Goal: Entertainment & Leisure: Consume media (video, audio)

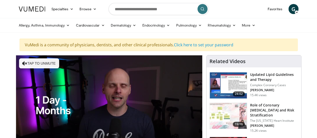
scroll to position [42, 0]
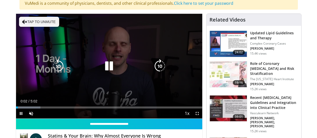
click at [102, 72] on icon "Video Player" at bounding box center [109, 66] width 14 height 14
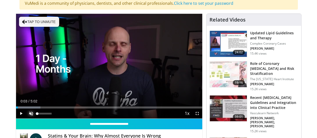
click at [26, 119] on span "Video Player" at bounding box center [31, 114] width 10 height 10
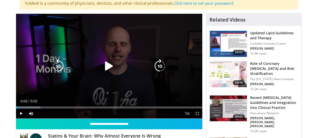
click at [69, 93] on div "10 seconds Tap to unmute" at bounding box center [109, 66] width 186 height 105
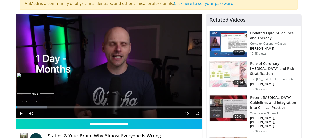
click at [16, 109] on div "Loaded : 16.45% 0:02 0:02" at bounding box center [109, 108] width 186 height 2
click at [16, 116] on video-js "**********" at bounding box center [109, 66] width 186 height 105
drag, startPoint x: 7, startPoint y: 116, endPoint x: 4, endPoint y: 117, distance: 2.8
click at [16, 109] on div "Loaded : 16.45% 0:01 0:01" at bounding box center [109, 108] width 186 height 2
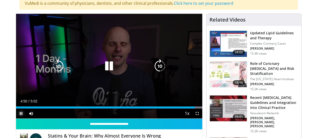
click at [16, 119] on span "Video Player" at bounding box center [21, 114] width 10 height 10
